Goal: Transaction & Acquisition: Purchase product/service

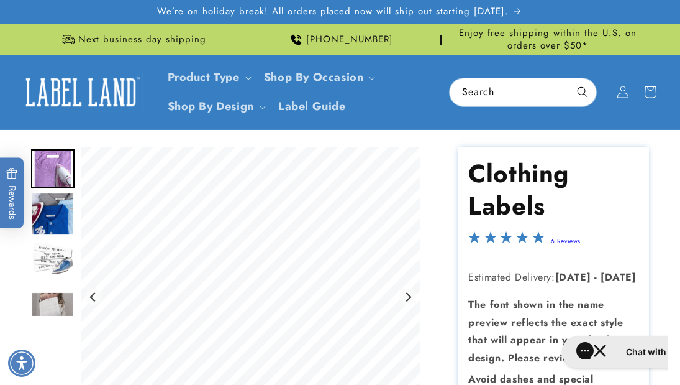
click at [80, 90] on img at bounding box center [81, 92] width 124 height 39
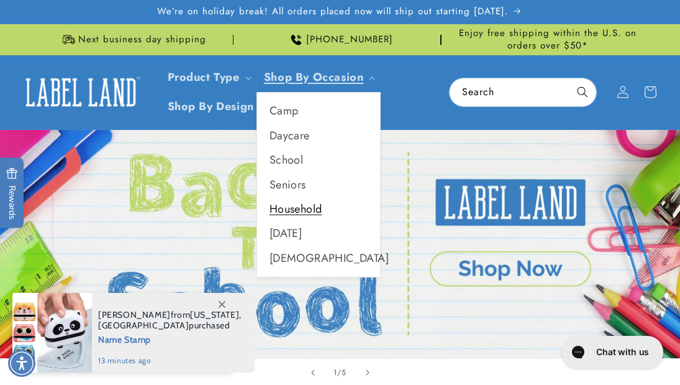
click at [293, 204] on link "Household" at bounding box center [318, 209] width 123 height 24
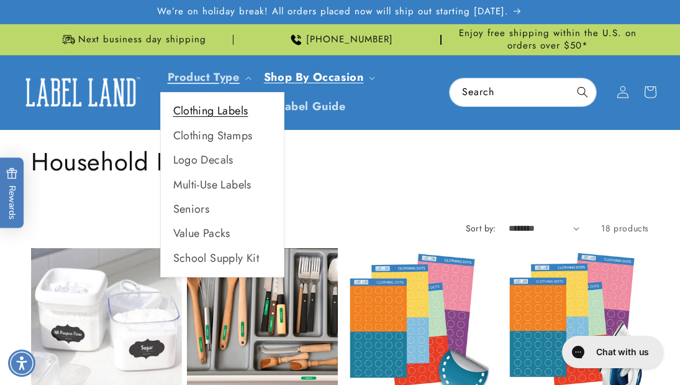
click at [224, 109] on link "Clothing Labels" at bounding box center [222, 111] width 123 height 24
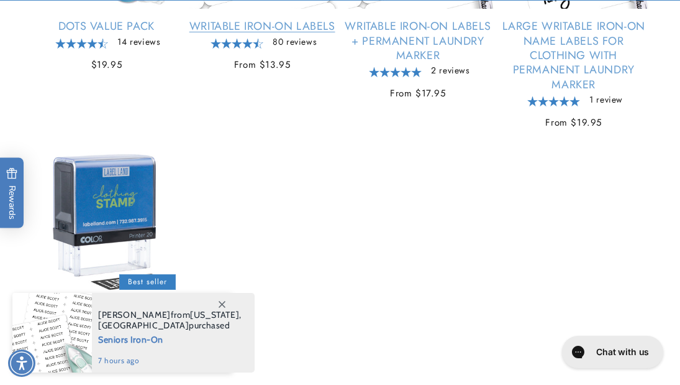
scroll to position [937, 0]
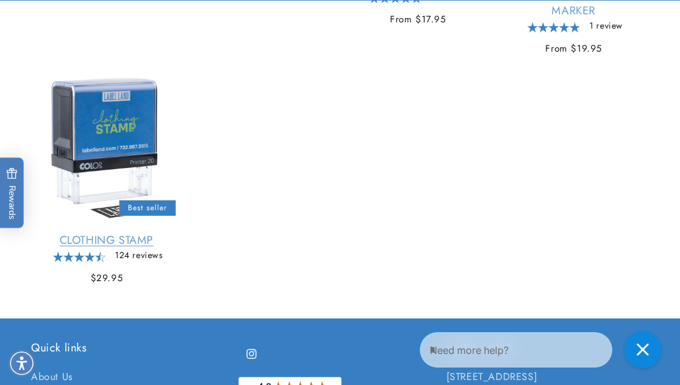
click at [104, 233] on link "Clothing Stamp" at bounding box center [106, 240] width 151 height 14
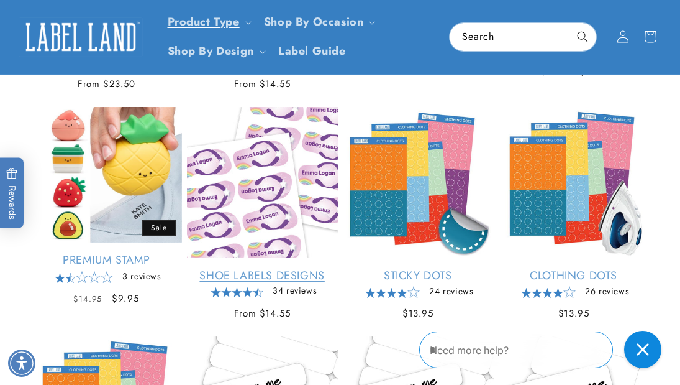
scroll to position [148, 0]
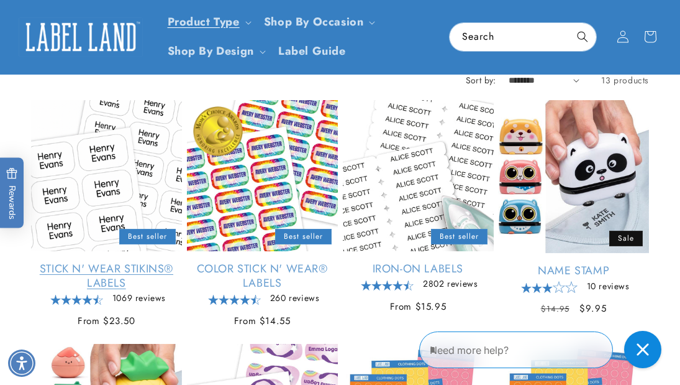
click at [105, 262] on link "Stick N' Wear Stikins® Labels" at bounding box center [106, 276] width 151 height 29
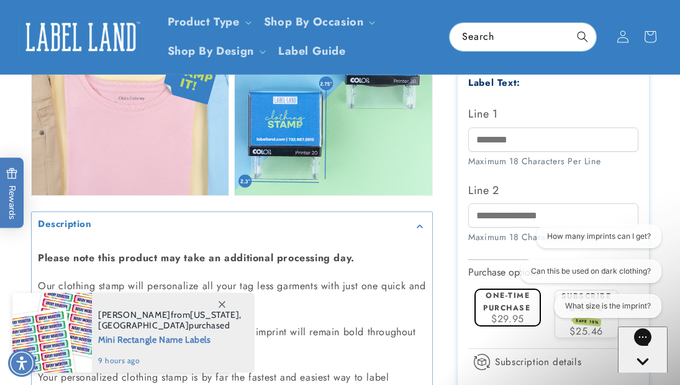
scroll to position [791, 0]
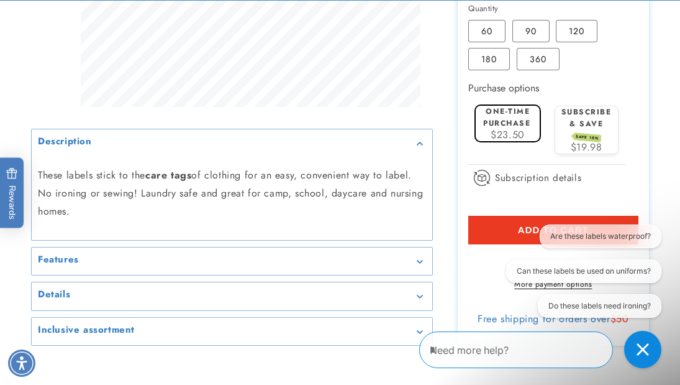
scroll to position [729, 0]
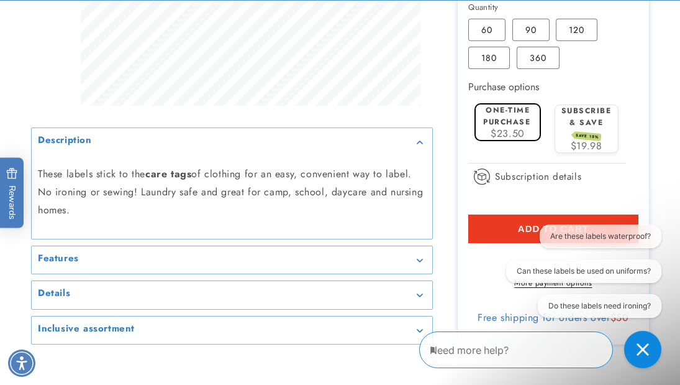
type input "*"
click at [494, 217] on button "Add to cart" at bounding box center [553, 228] width 170 height 29
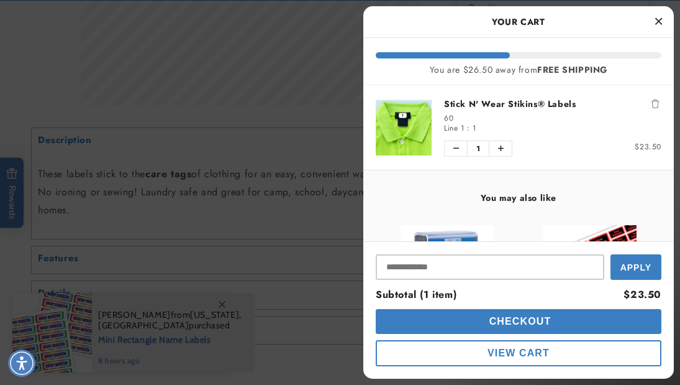
click at [658, 24] on icon "Close Cart" at bounding box center [658, 21] width 7 height 11
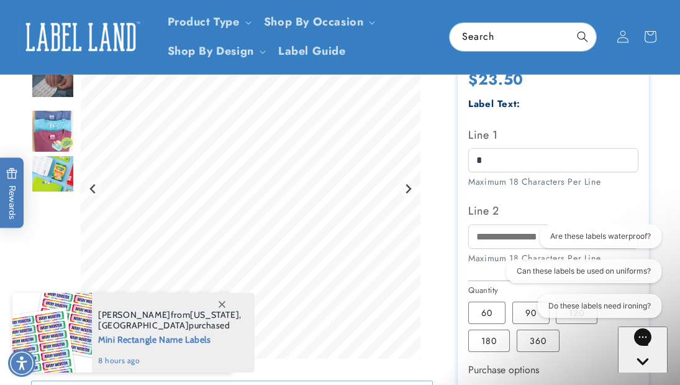
scroll to position [447, 0]
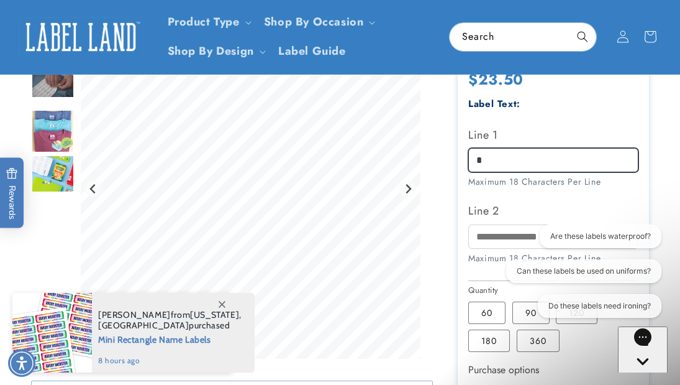
click at [511, 156] on input "*" at bounding box center [553, 160] width 170 height 24
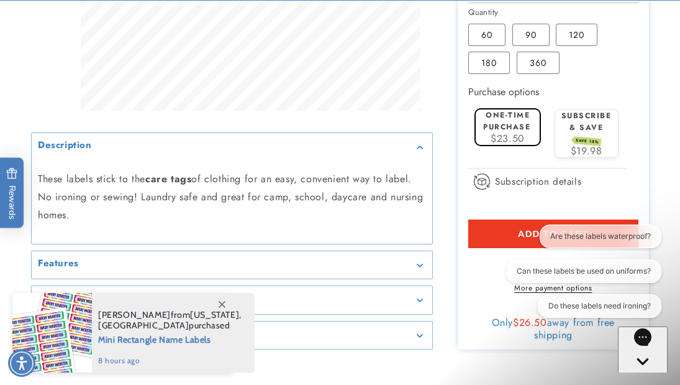
scroll to position [726, 0]
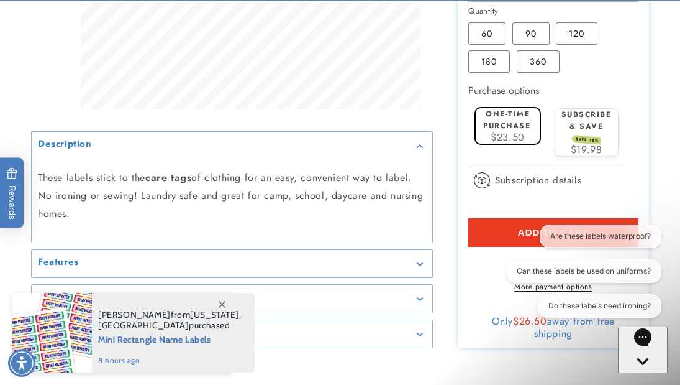
type input "*"
click at [522, 232] on div "Are these labels waterproof? Can these labels be used on uniforms? Do these lab…" at bounding box center [577, 273] width 167 height 98
drag, startPoint x: 502, startPoint y: 230, endPoint x: 494, endPoint y: 230, distance: 7.5
click at [502, 230] on div "Are these labels waterproof? Can these labels be used on uniforms? Do these lab…" at bounding box center [577, 273] width 167 height 98
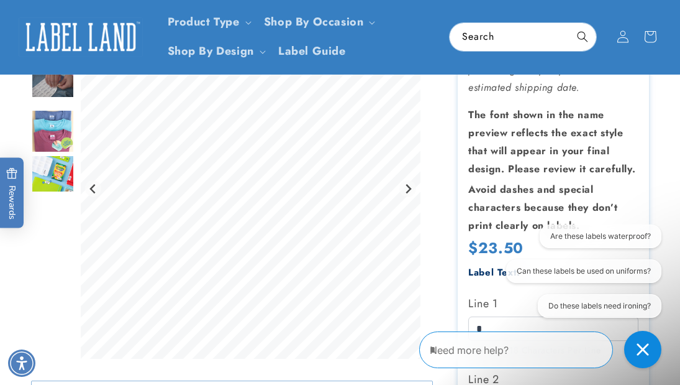
scroll to position [207, 0]
